Goal: Task Accomplishment & Management: Use online tool/utility

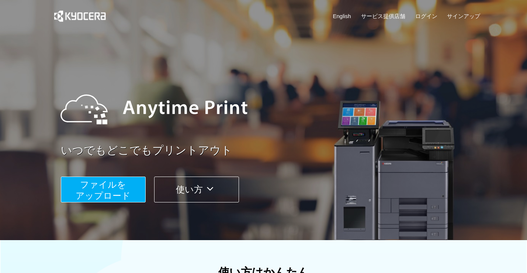
scroll to position [74, 0]
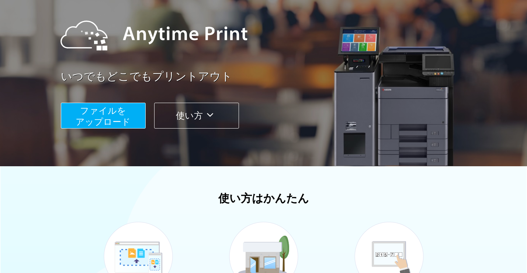
click at [115, 118] on span "ファイルを ​​アップロード" at bounding box center [103, 116] width 55 height 21
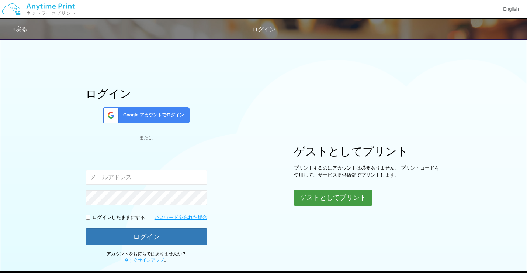
click at [312, 199] on button "ゲストとしてプリント" at bounding box center [333, 197] width 78 height 16
click at [310, 194] on button "ゲストとしてプリント" at bounding box center [333, 197] width 78 height 16
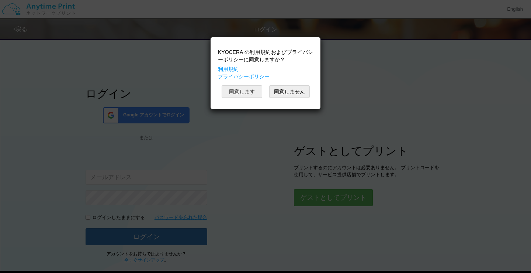
click at [242, 94] on button "同意します" at bounding box center [242, 91] width 41 height 13
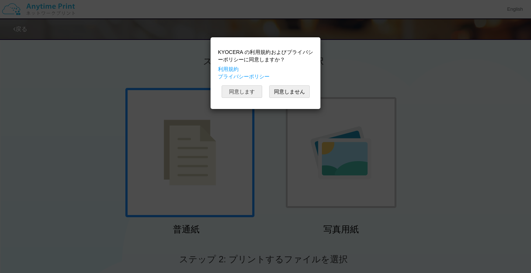
click at [249, 92] on button "同意します" at bounding box center [242, 91] width 41 height 13
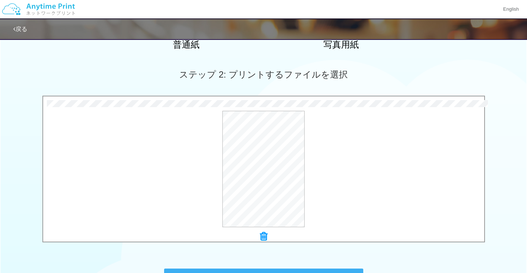
scroll to position [289, 0]
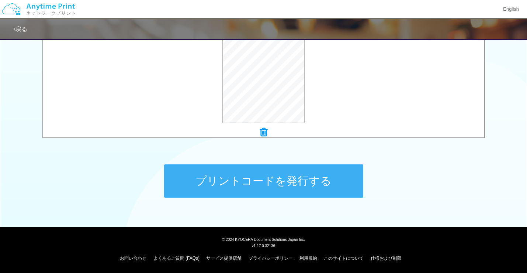
click at [238, 185] on button "プリントコードを発行する" at bounding box center [263, 180] width 199 height 33
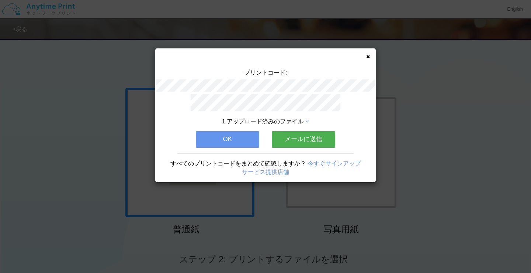
click at [202, 68] on div "プリントコード: 1 アップロード済みのファイル OK メールに送信 すべてのプリントコードをまとめて確認しますか？ 今すぐサインアップ サービス提供店舗" at bounding box center [265, 115] width 221 height 134
click at [223, 141] on button "OK" at bounding box center [227, 139] width 63 height 16
